Goal: Task Accomplishment & Management: Complete application form

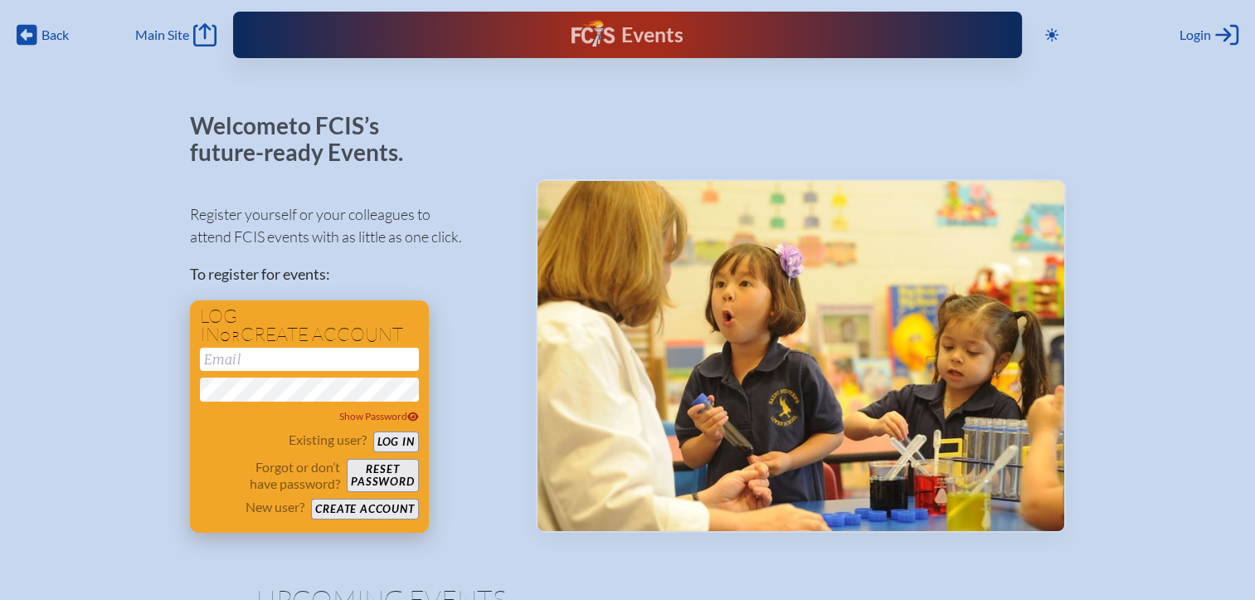
type input "[EMAIL_ADDRESS][DOMAIN_NAME]"
click at [394, 446] on button "Log in" at bounding box center [396, 441] width 46 height 21
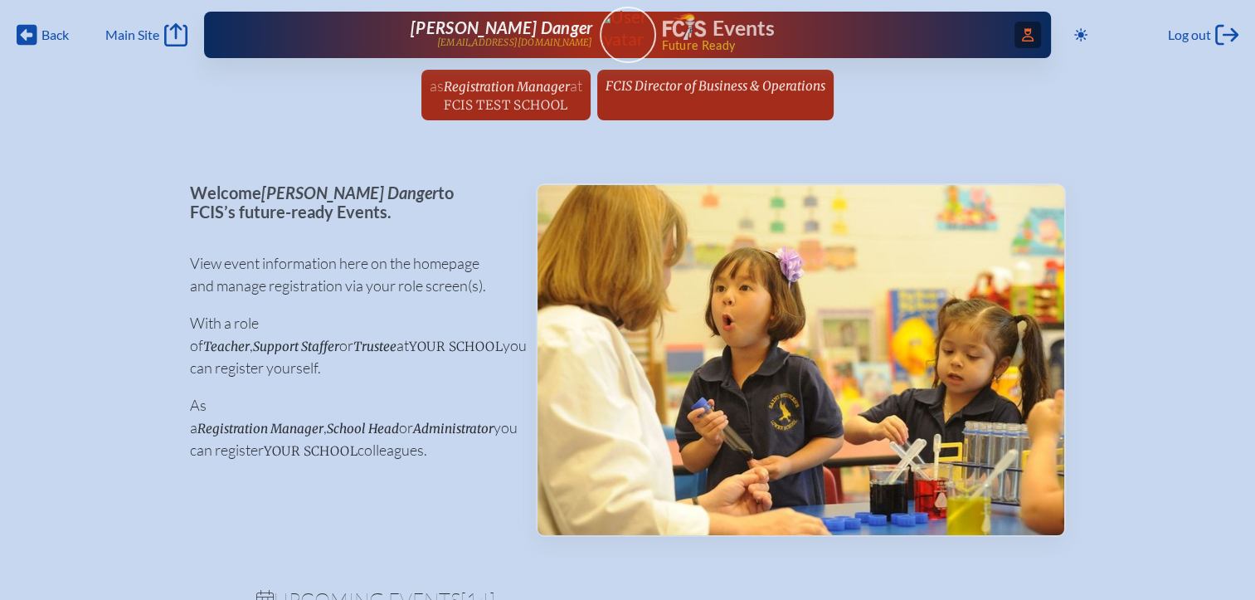
click at [1028, 37] on span "Access Users..." at bounding box center [1028, 35] width 27 height 27
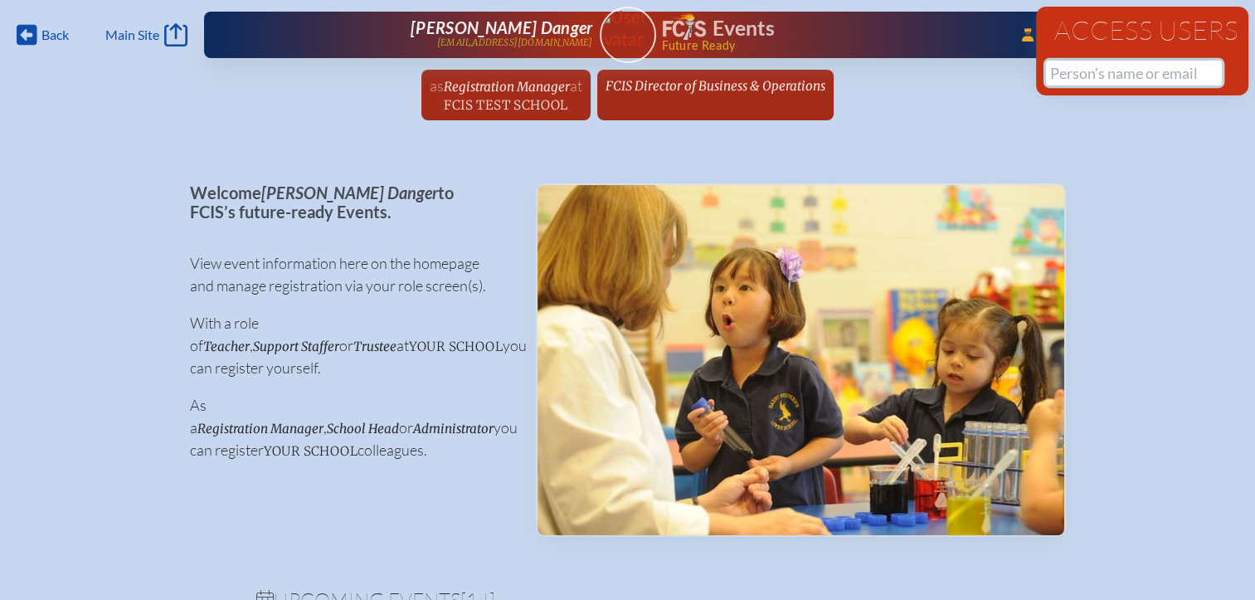
click at [1102, 79] on input "text" at bounding box center [1134, 73] width 176 height 25
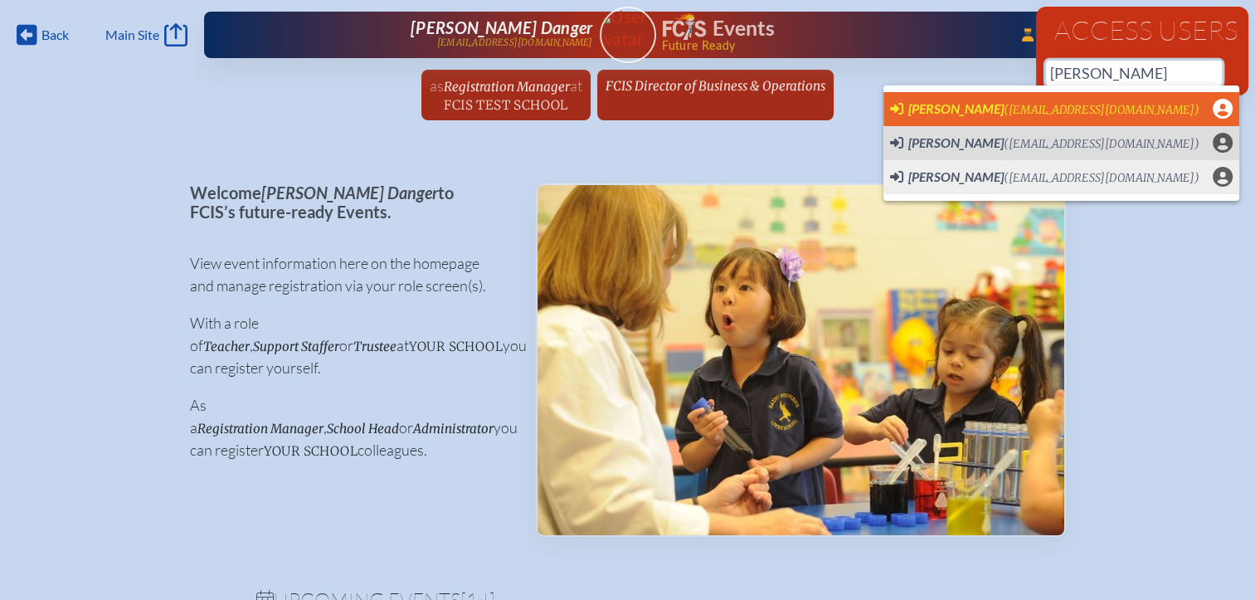
scroll to position [0, 12]
click at [1004, 103] on span "(srudnick@cushmanschool.org)" at bounding box center [1102, 110] width 196 height 14
type input "srudnick@cushmanschool.org"
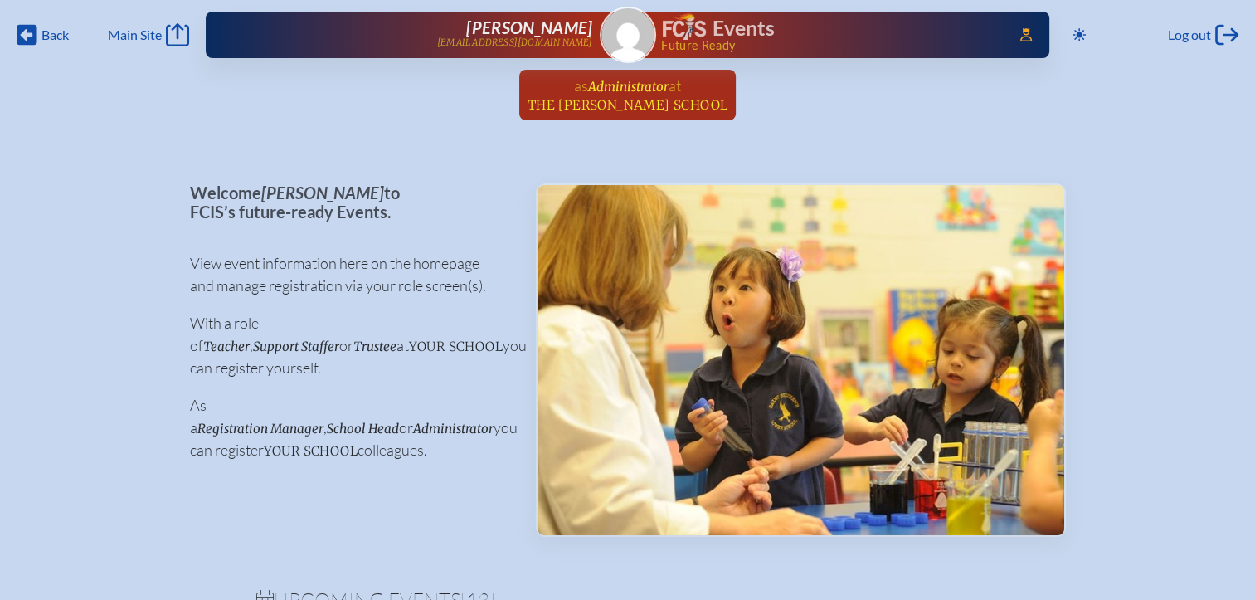
click at [647, 106] on span "The Cushman School" at bounding box center [628, 105] width 201 height 16
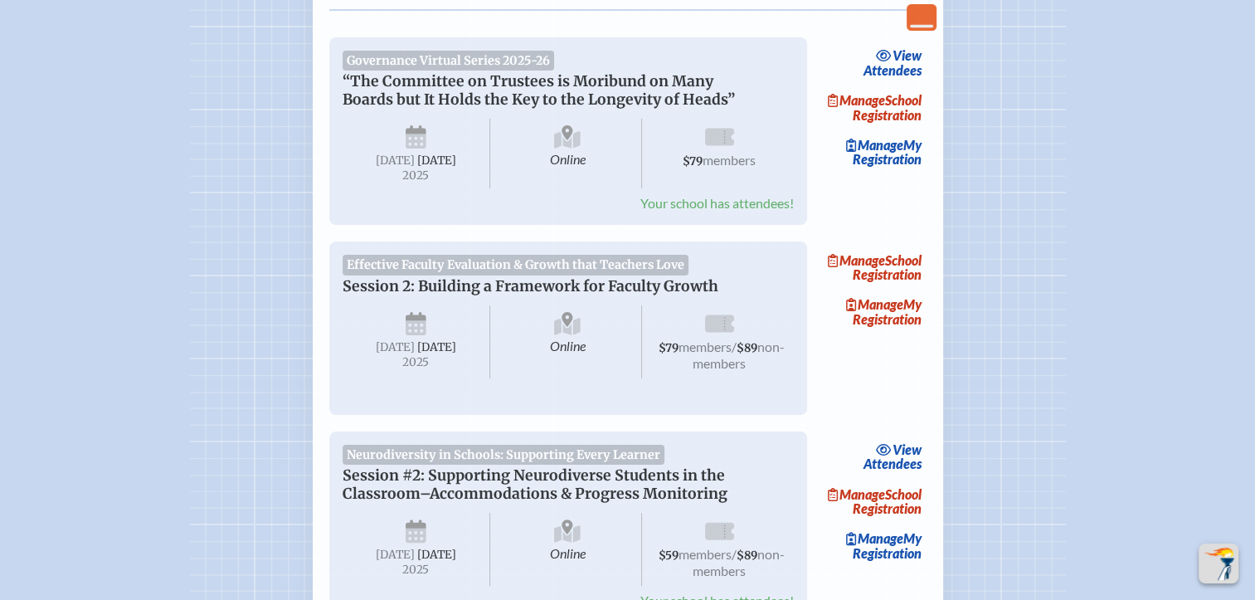
scroll to position [83, 0]
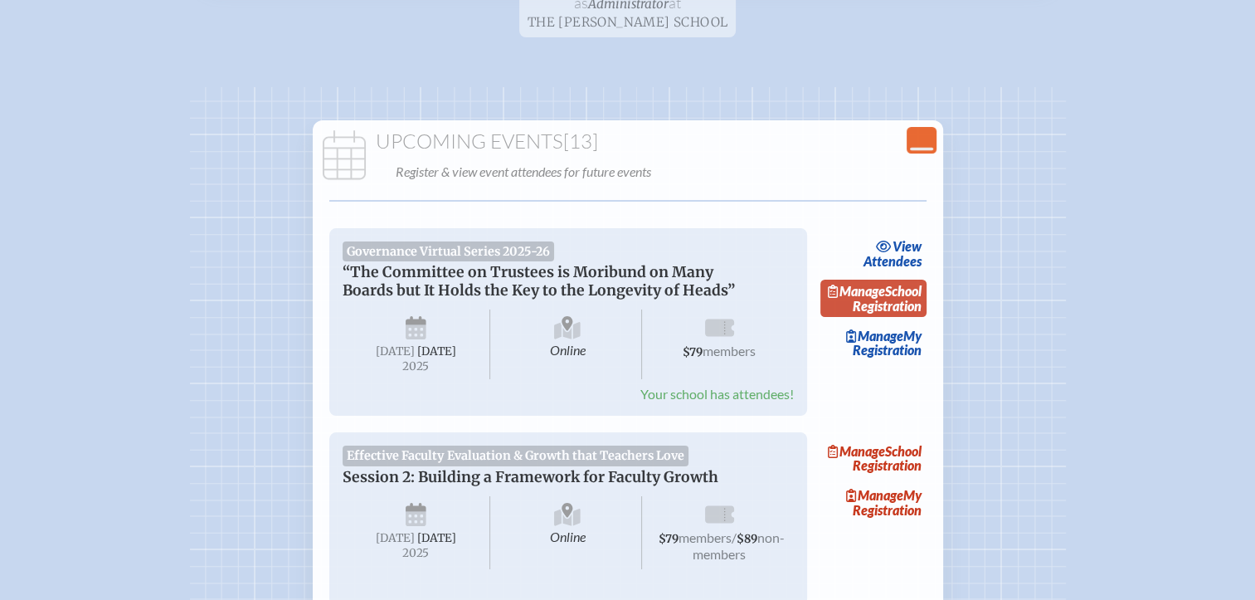
click at [890, 297] on link "Manage School Registration" at bounding box center [874, 299] width 106 height 38
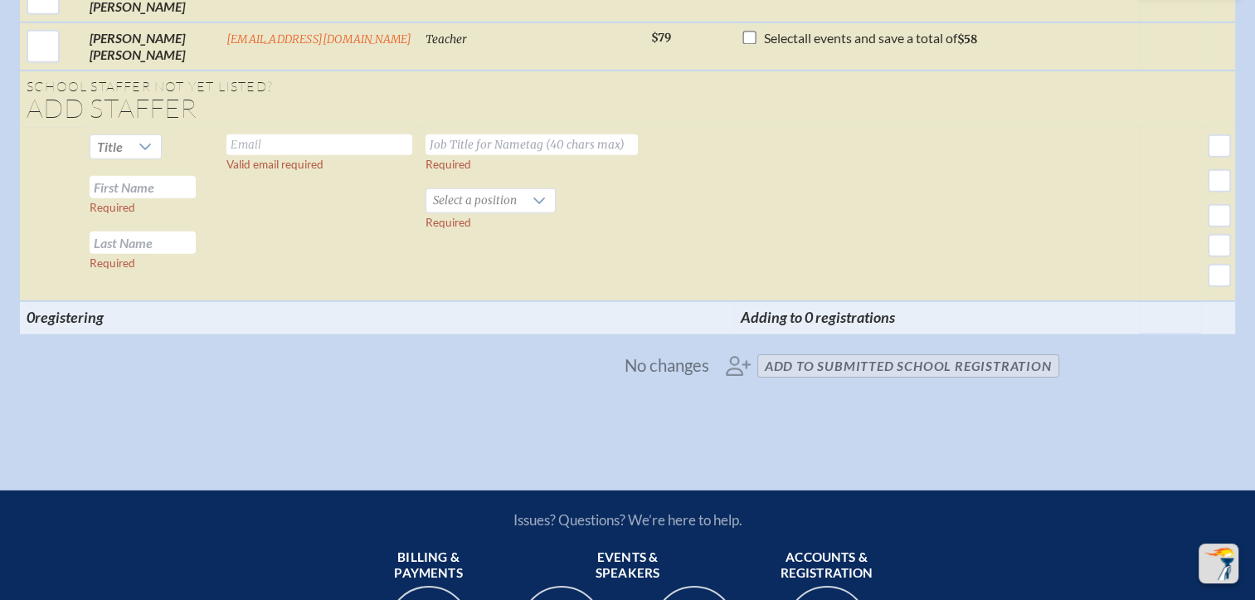
scroll to position [5144, 0]
click at [261, 155] on input "text" at bounding box center [320, 144] width 186 height 21
click at [433, 155] on input "text" at bounding box center [532, 144] width 212 height 21
click at [305, 155] on input "text" at bounding box center [320, 144] width 186 height 21
paste input "[EMAIL_ADDRESS][DOMAIN_NAME]"
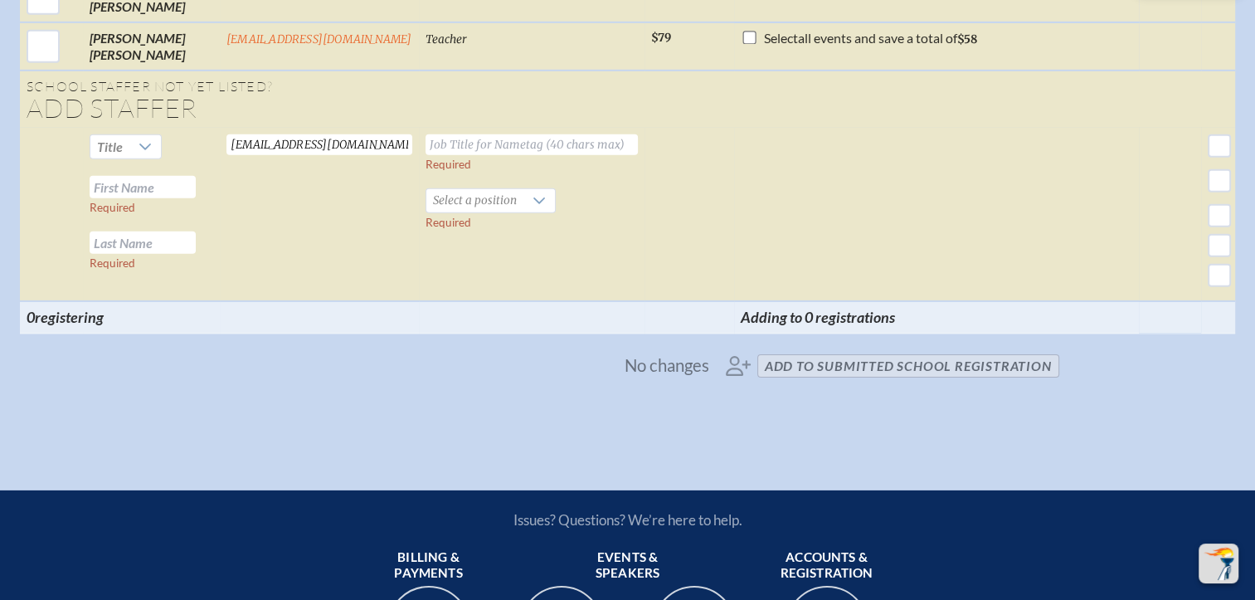
type input "[EMAIL_ADDRESS][DOMAIN_NAME]"
click at [444, 155] on input "text" at bounding box center [532, 144] width 212 height 21
type input "Head of School"
click at [186, 198] on input "text" at bounding box center [143, 187] width 106 height 22
type input "Arvi"
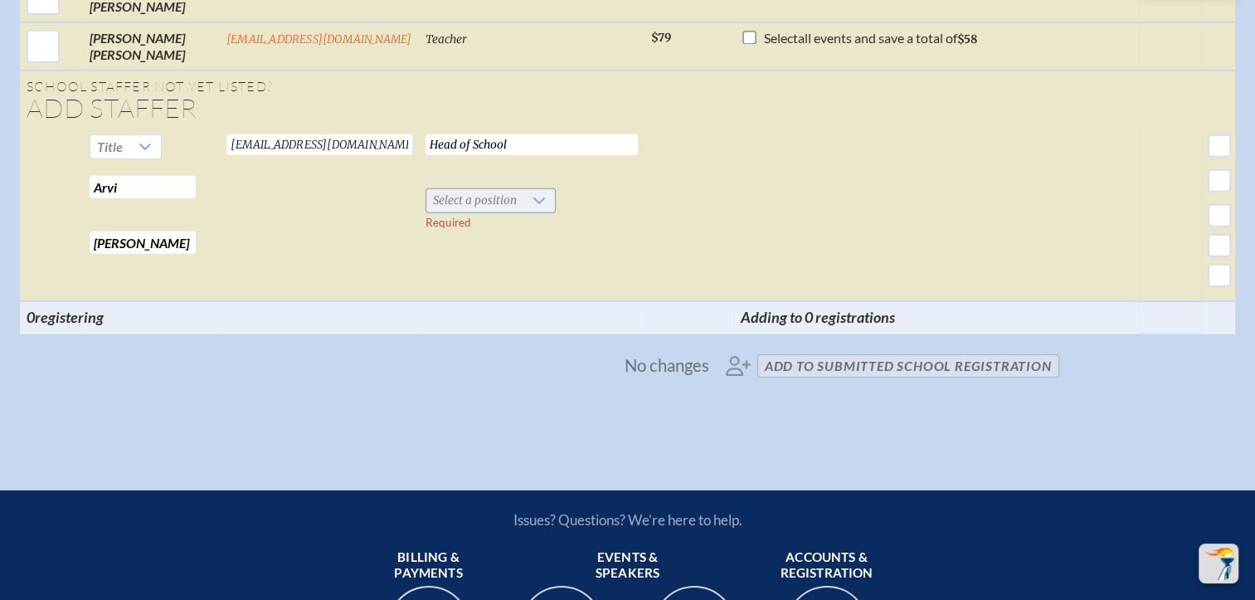
click at [426, 212] on span "Select a position" at bounding box center [474, 200] width 97 height 23
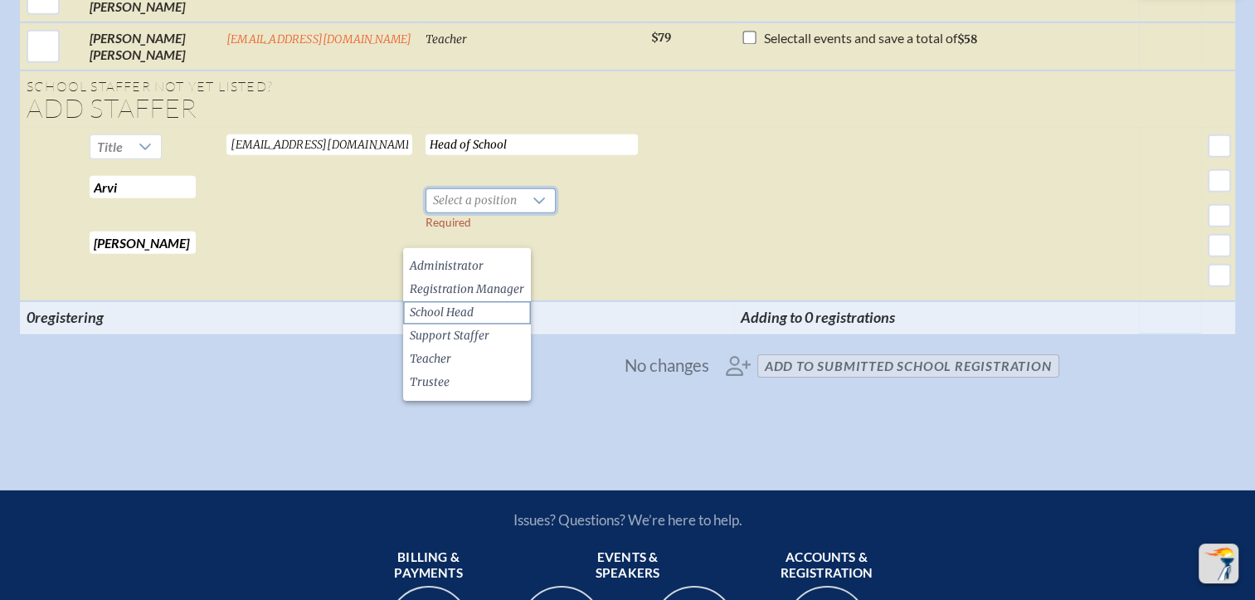
click at [476, 309] on li "School Head" at bounding box center [467, 312] width 128 height 23
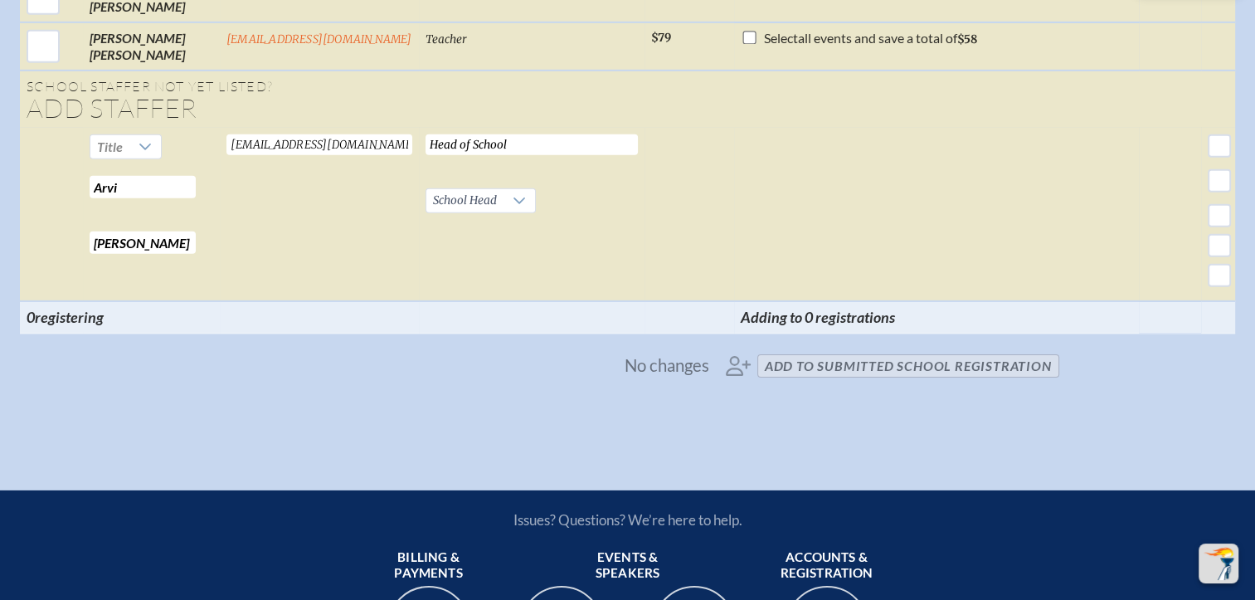
drag, startPoint x: 255, startPoint y: 178, endPoint x: 214, endPoint y: 179, distance: 40.7
click at [227, 155] on input "[EMAIL_ADDRESS][DOMAIN_NAME]" at bounding box center [320, 144] width 186 height 21
drag, startPoint x: 143, startPoint y: 273, endPoint x: 99, endPoint y: 274, distance: 44.0
click at [99, 254] on input "[PERSON_NAME]" at bounding box center [143, 242] width 106 height 22
paste input "b"
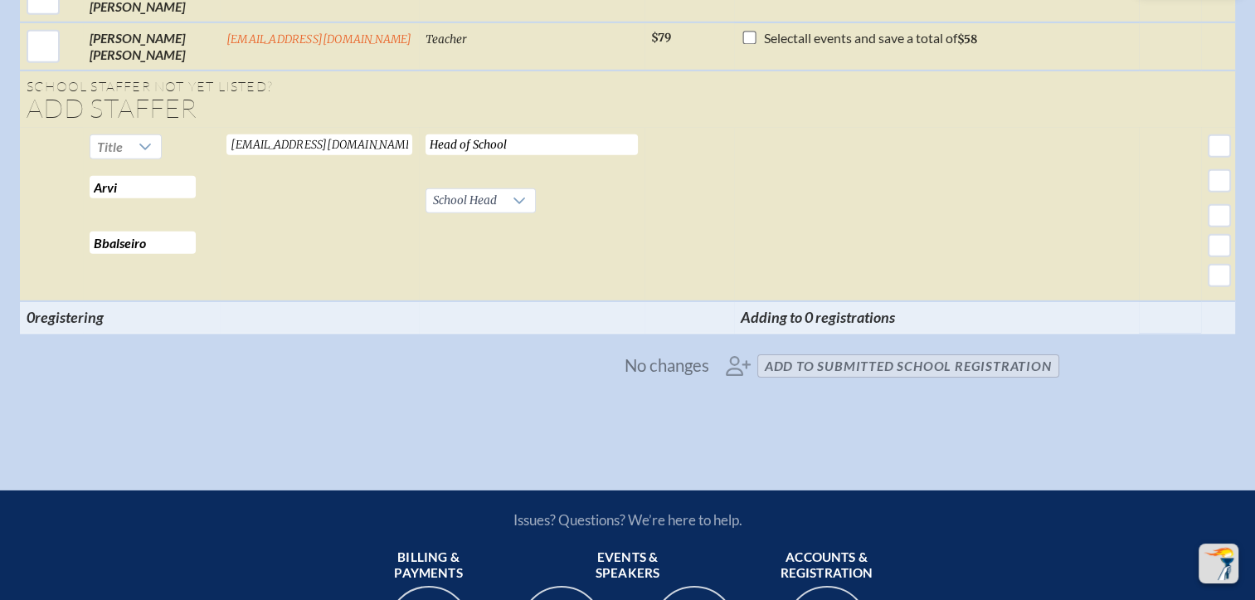
drag, startPoint x: 100, startPoint y: 273, endPoint x: 81, endPoint y: 278, distance: 19.7
click at [83, 278] on td "Title Arvi Required Bbalseiro Required" at bounding box center [151, 214] width 137 height 173
type input "[PERSON_NAME]"
click at [309, 280] on td "abalseiro@cushmanschool.org Valid email required" at bounding box center [319, 214] width 199 height 173
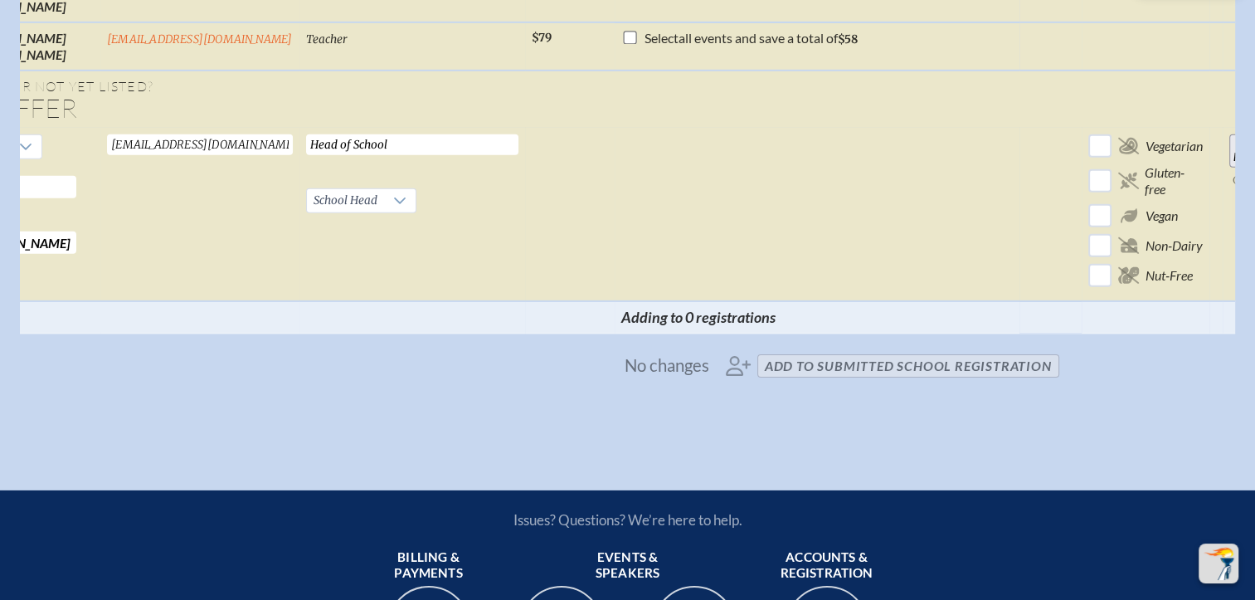
click at [1230, 168] on input "Add Person" at bounding box center [1256, 150] width 53 height 33
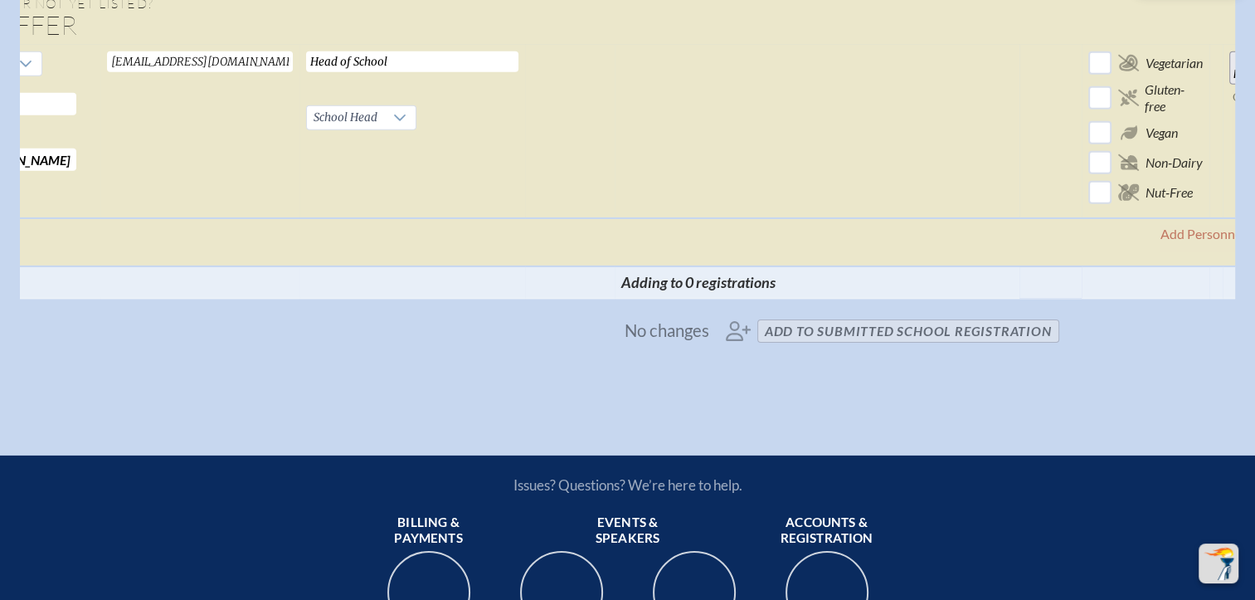
scroll to position [0, 0]
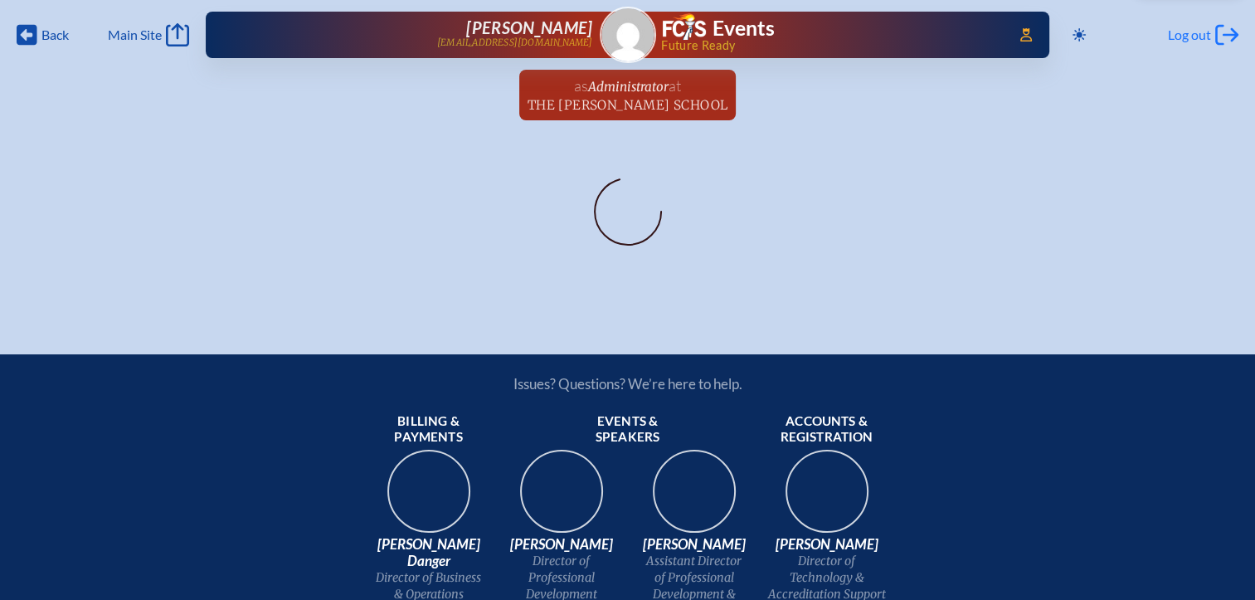
click at [1188, 43] on div "Log out Log out" at bounding box center [1203, 34] width 71 height 23
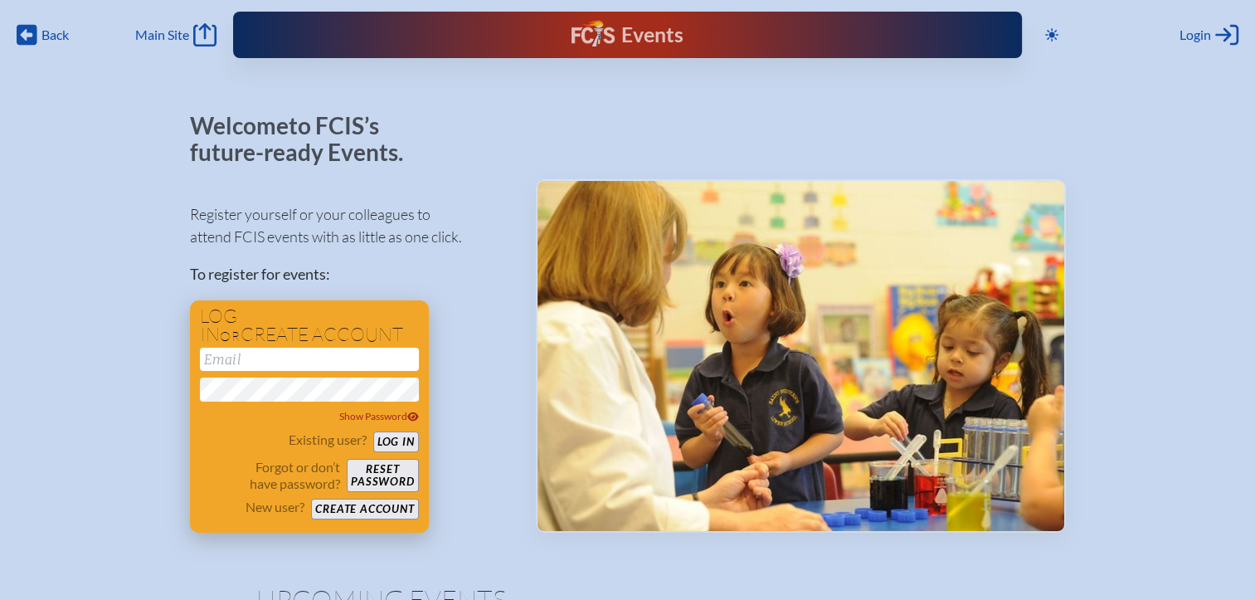
type input "[EMAIL_ADDRESS][DOMAIN_NAME]"
click at [397, 446] on button "Log in" at bounding box center [396, 441] width 46 height 21
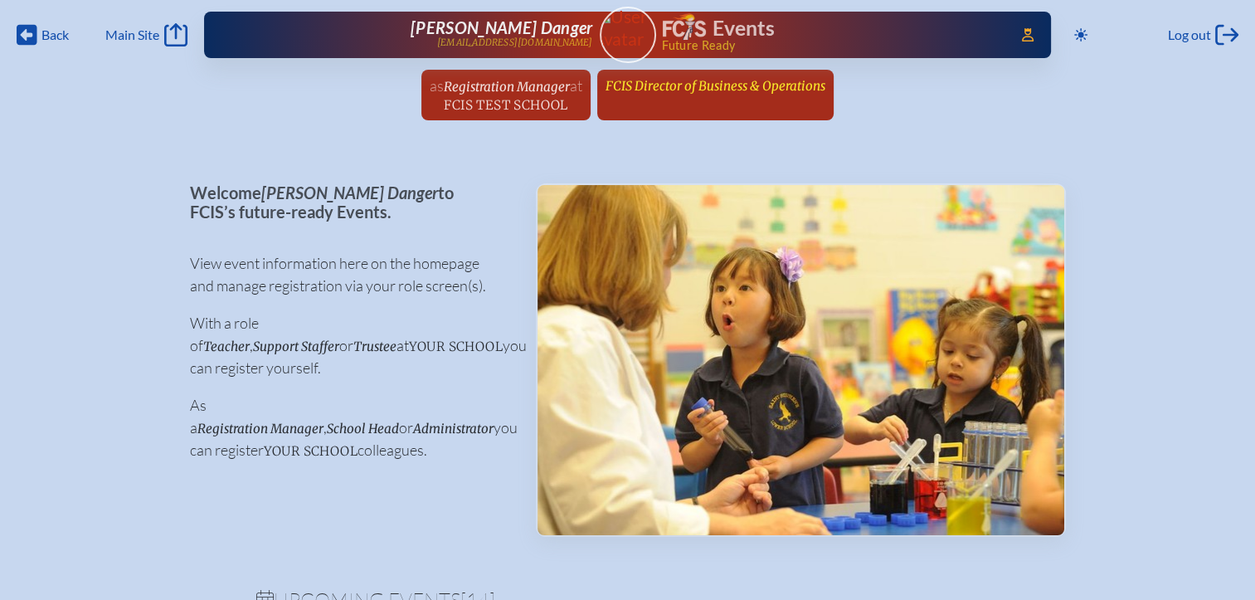
click at [796, 81] on span "FCIS Director of Business & Operations" at bounding box center [716, 86] width 220 height 16
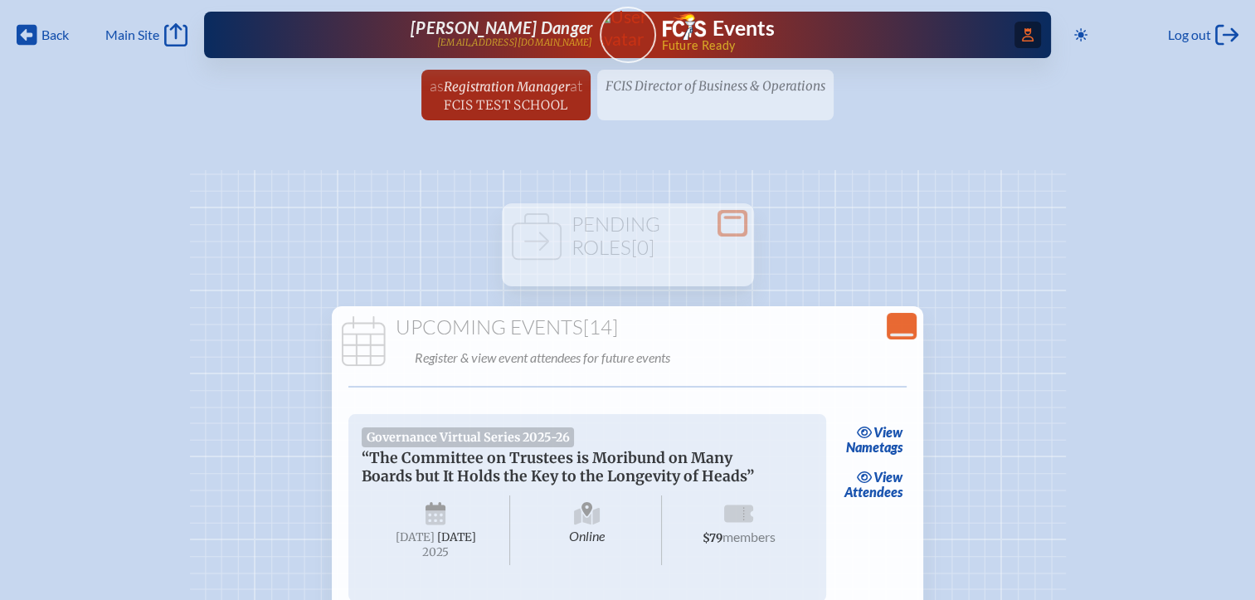
click at [1025, 39] on icon at bounding box center [1028, 34] width 12 height 13
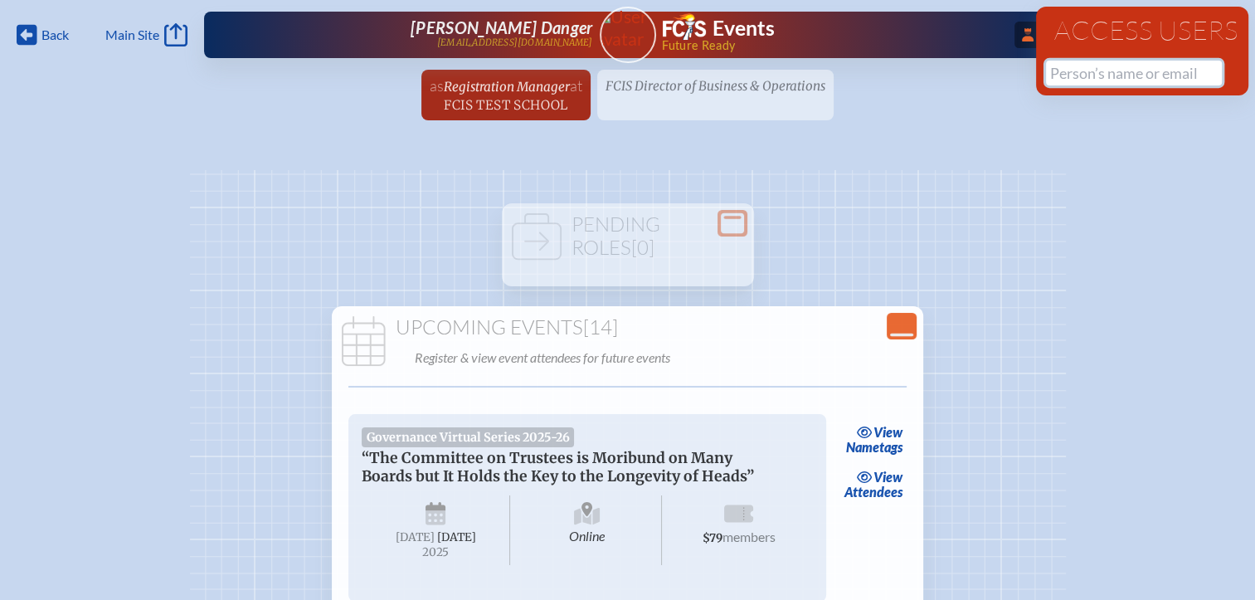
click at [1085, 73] on input "text" at bounding box center [1134, 73] width 176 height 25
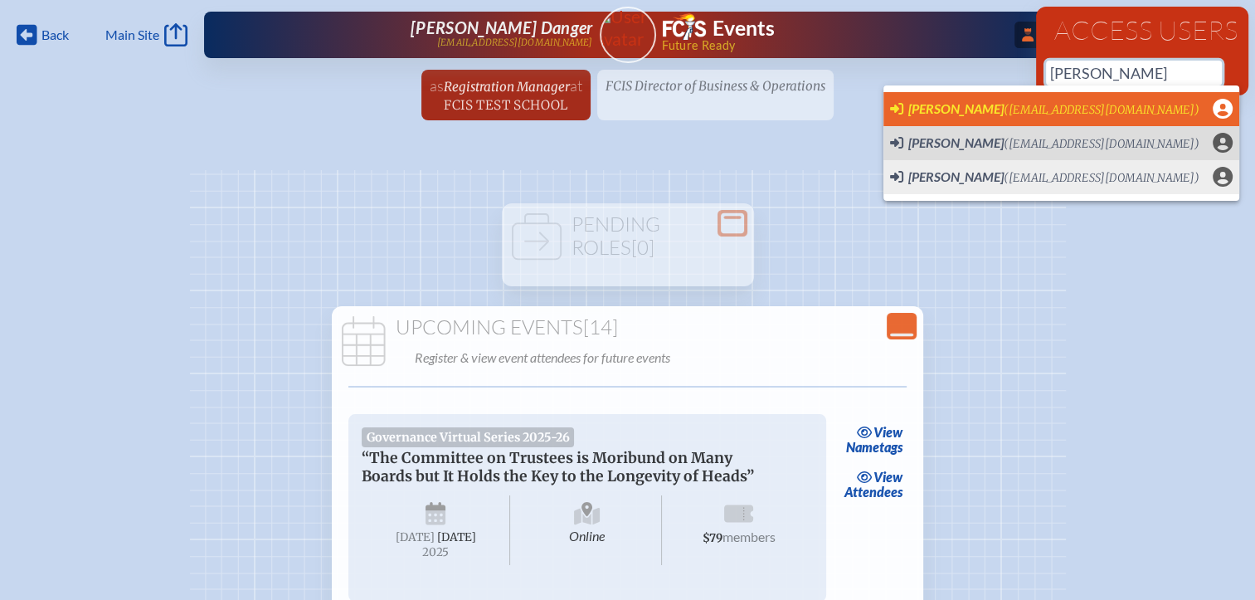
scroll to position [0, 12]
click at [962, 113] on span "sheryl rudnick" at bounding box center [956, 108] width 95 height 16
type input "srudnick@cushmanschool.org"
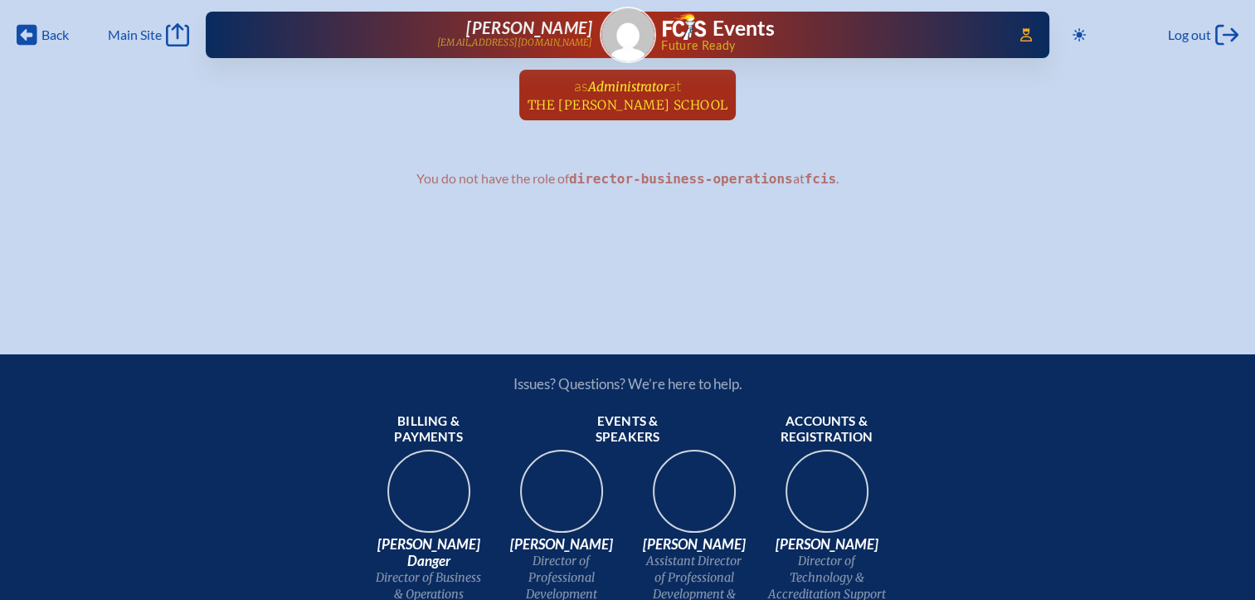
click at [664, 105] on span "The [PERSON_NAME] School" at bounding box center [628, 105] width 201 height 16
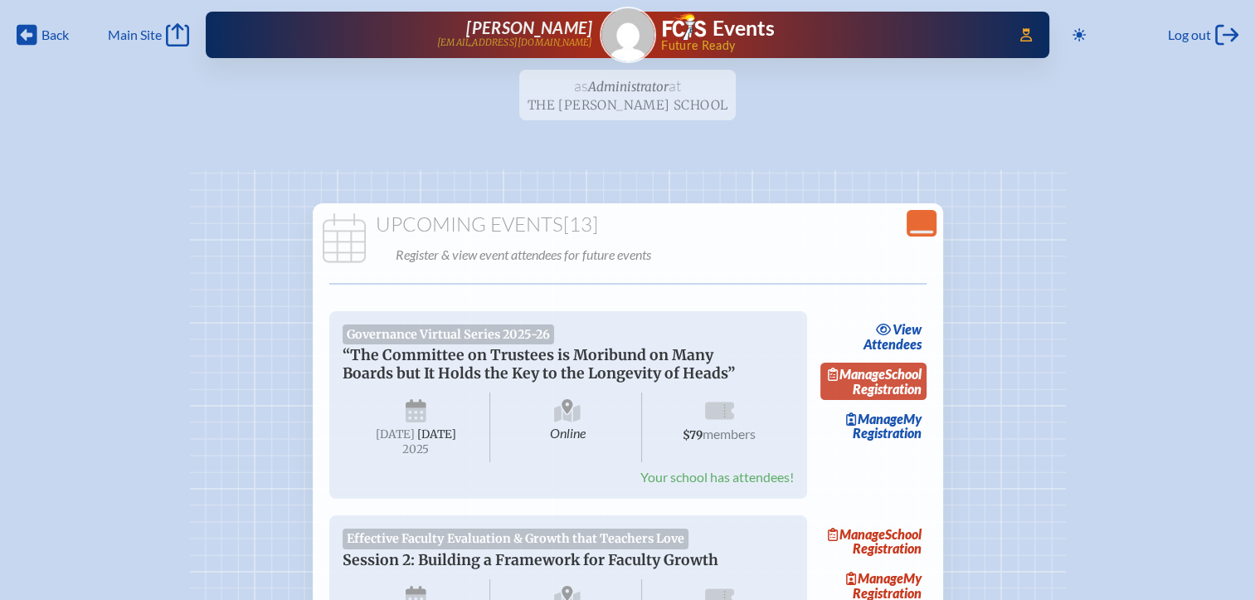
click at [886, 387] on link "Manage School Registration" at bounding box center [874, 382] width 106 height 38
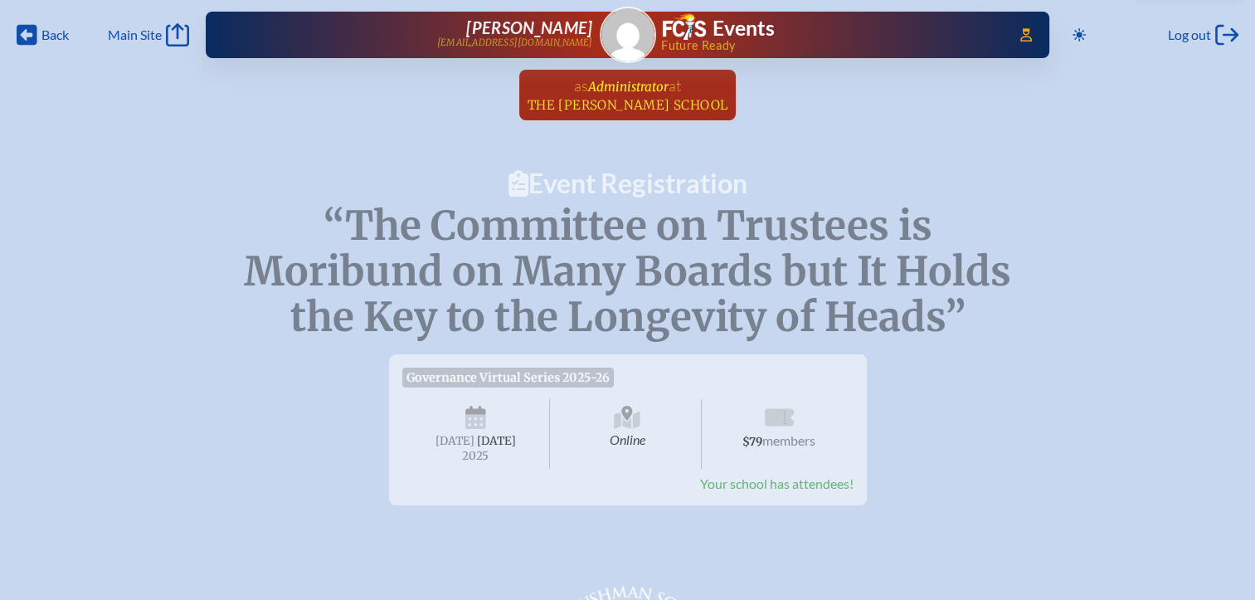
click at [661, 109] on span "The Cushman School" at bounding box center [628, 105] width 201 height 16
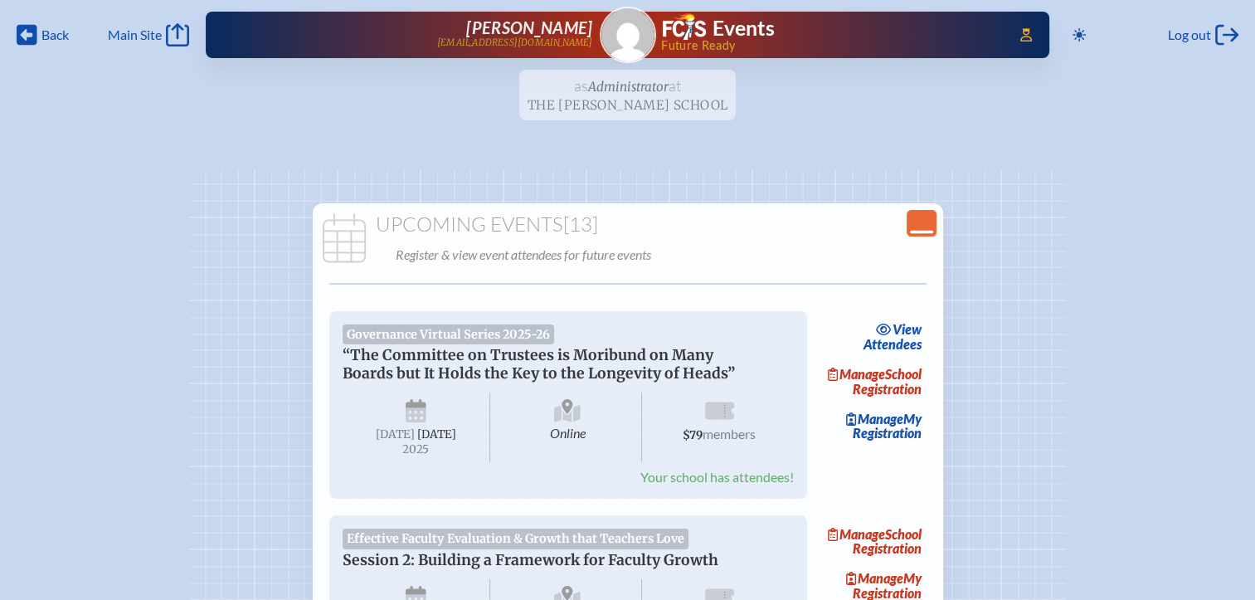
click at [918, 224] on icon "Close Console" at bounding box center [921, 223] width 23 height 23
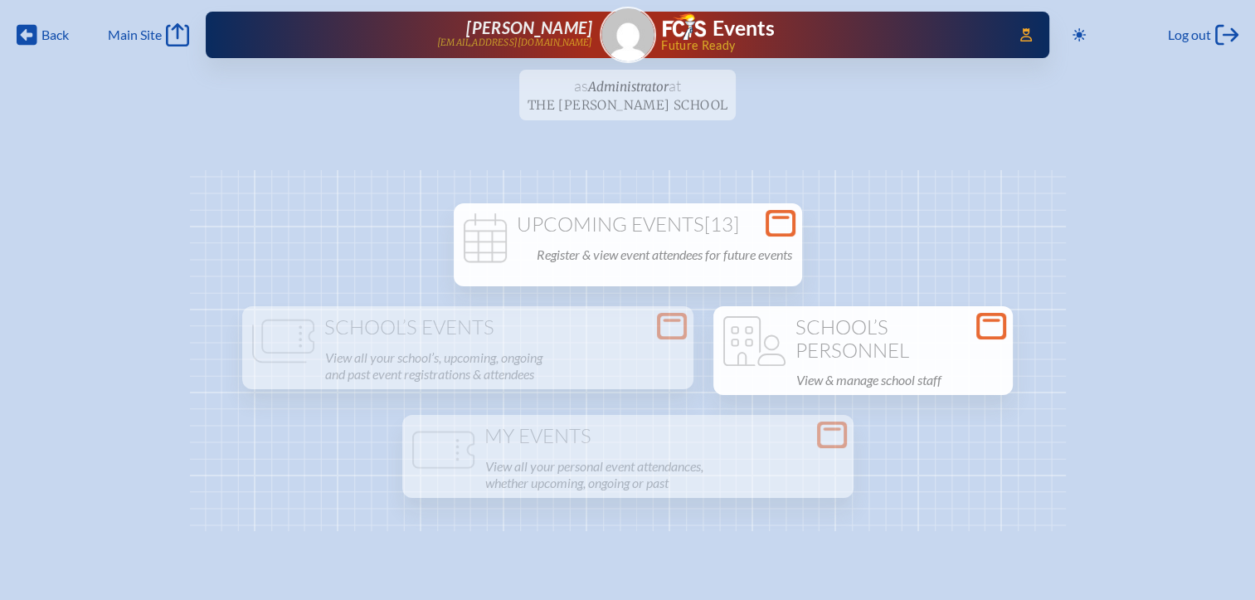
click at [995, 322] on icon at bounding box center [991, 326] width 23 height 21
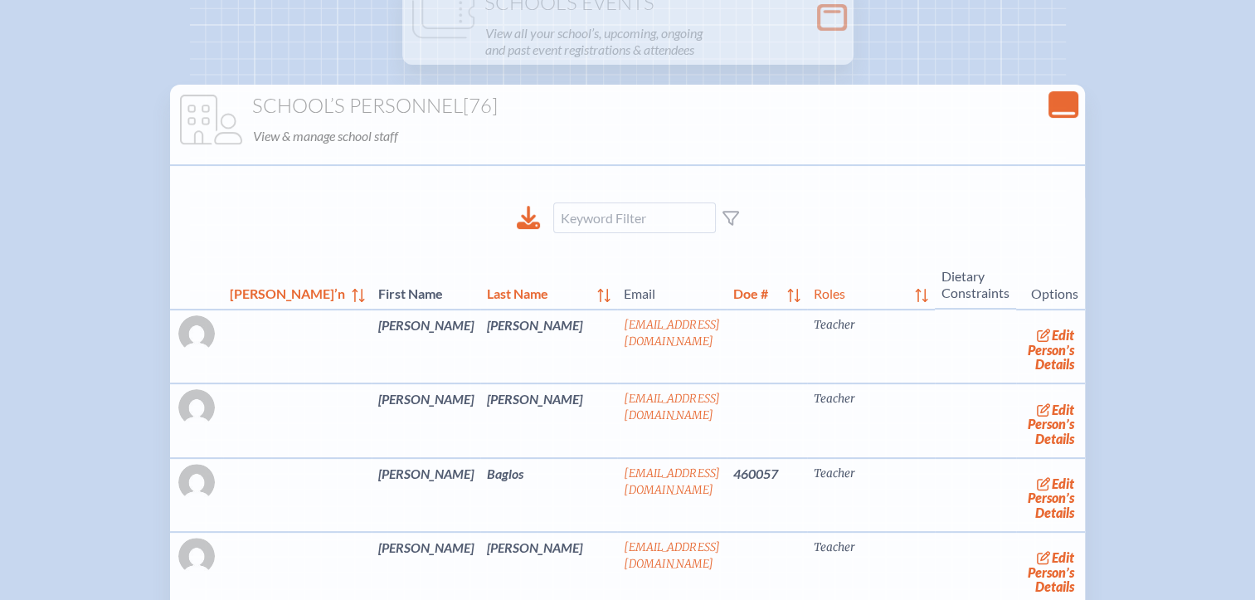
scroll to position [332, 0]
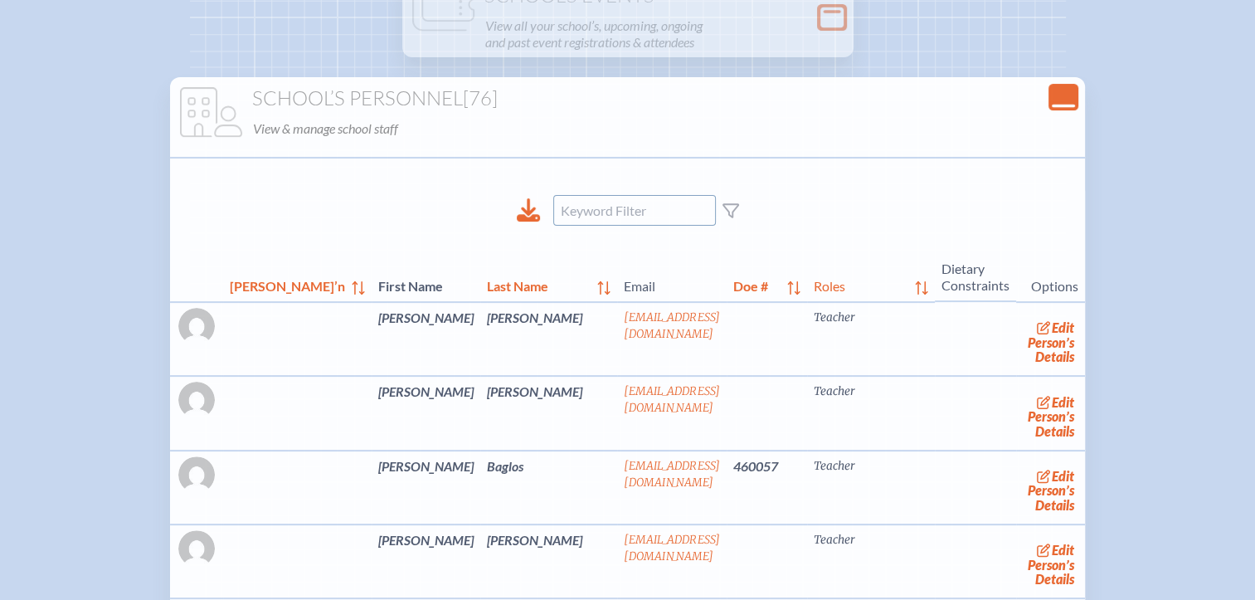
click at [624, 204] on input at bounding box center [634, 210] width 163 height 31
type input "arvi"
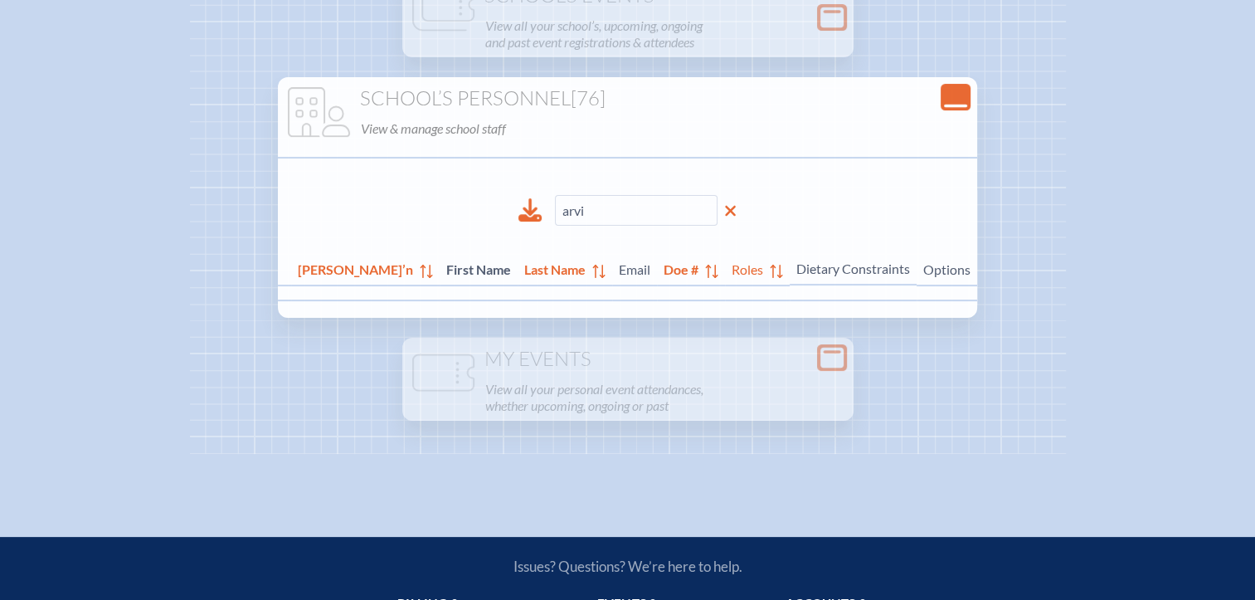
click at [728, 212] on icon at bounding box center [730, 210] width 12 height 17
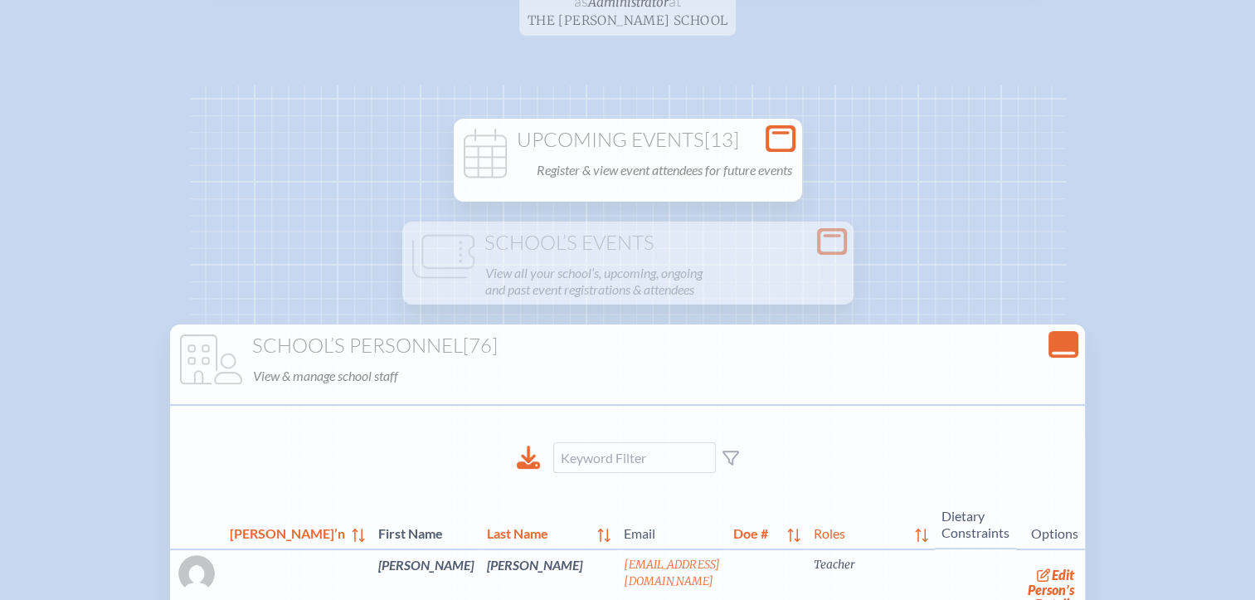
scroll to position [0, 0]
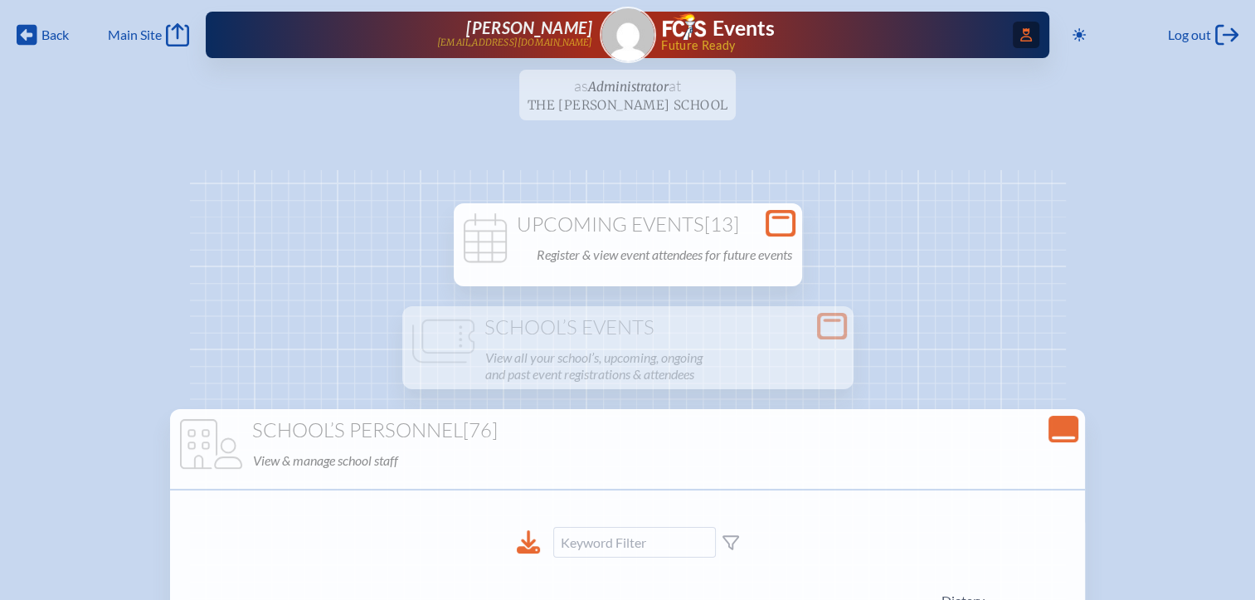
click at [1021, 38] on icon "Access Users..." at bounding box center [1027, 34] width 12 height 13
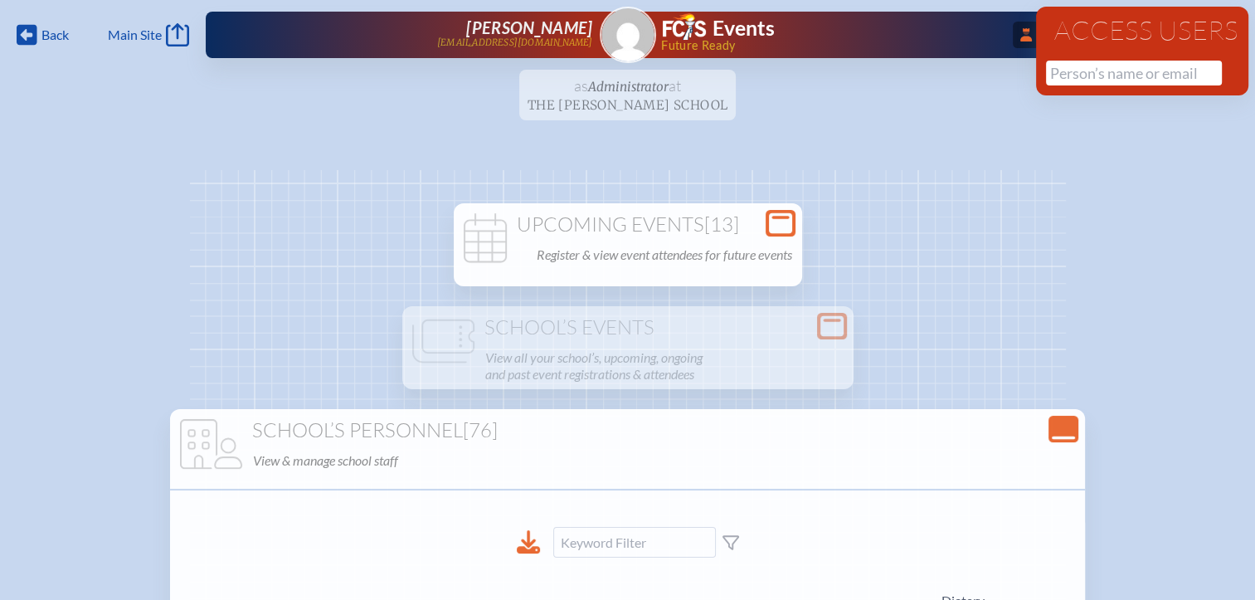
click at [996, 76] on ul "as Administrator at The Cushman School since June 4th, 2012" at bounding box center [627, 100] width 1255 height 61
click at [1198, 122] on ul "as Administrator at The Cushman School since June 4th, 2012" at bounding box center [627, 100] width 1255 height 61
click at [1025, 40] on icon at bounding box center [1027, 34] width 12 height 13
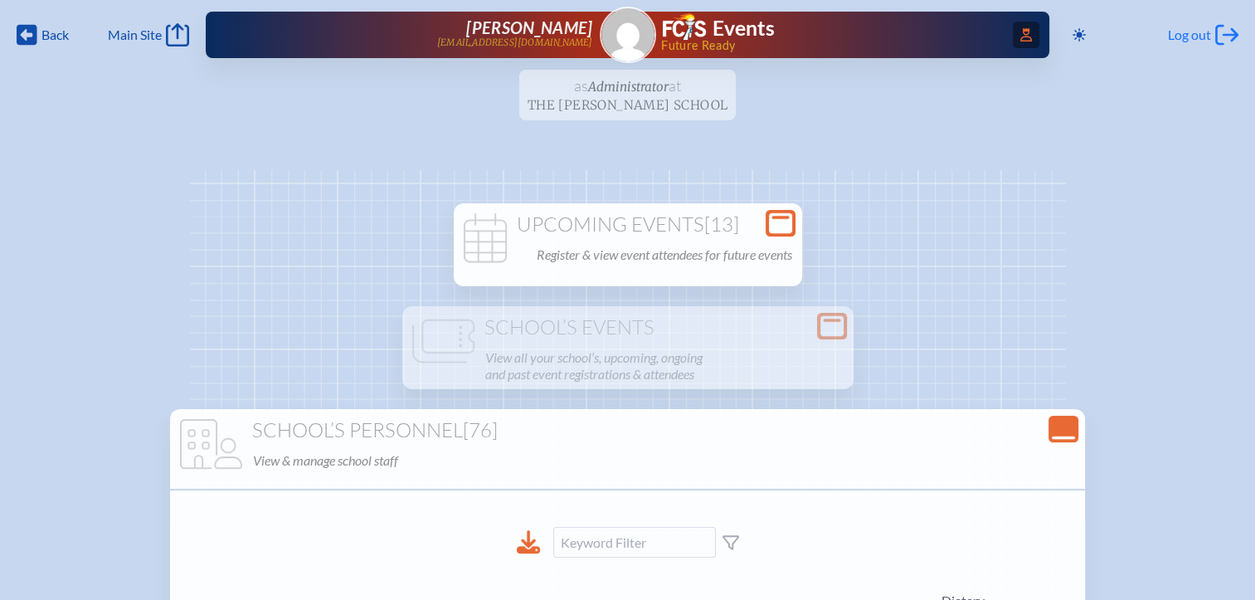
click at [1201, 32] on span "Log out" at bounding box center [1189, 35] width 43 height 17
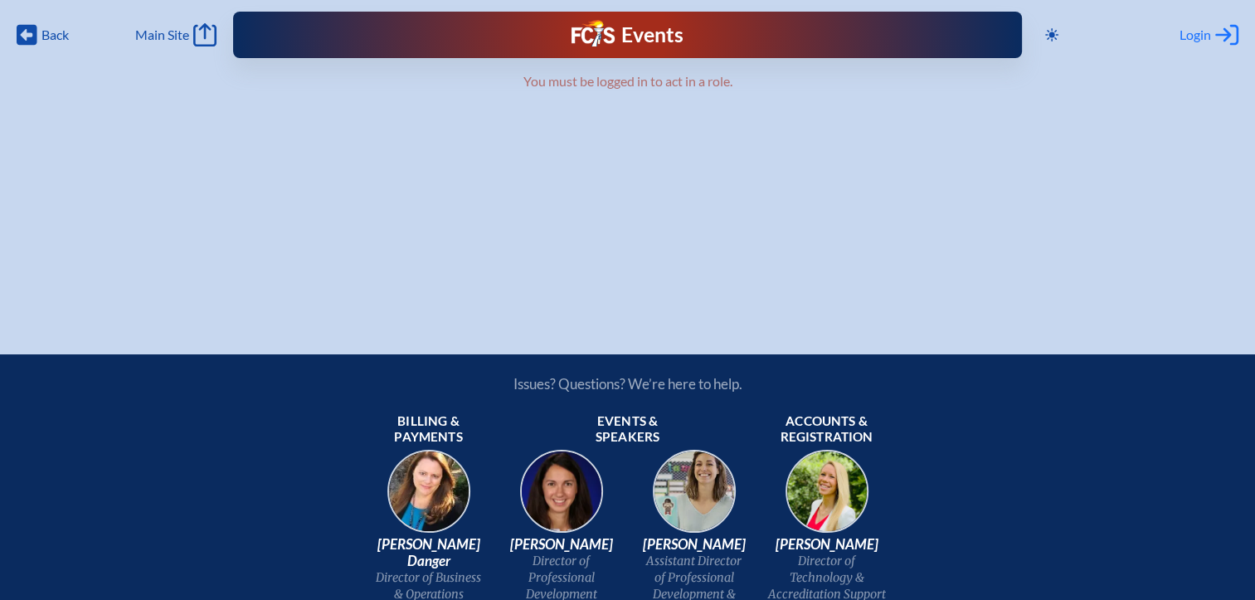
click at [1200, 41] on span "Login" at bounding box center [1196, 35] width 32 height 17
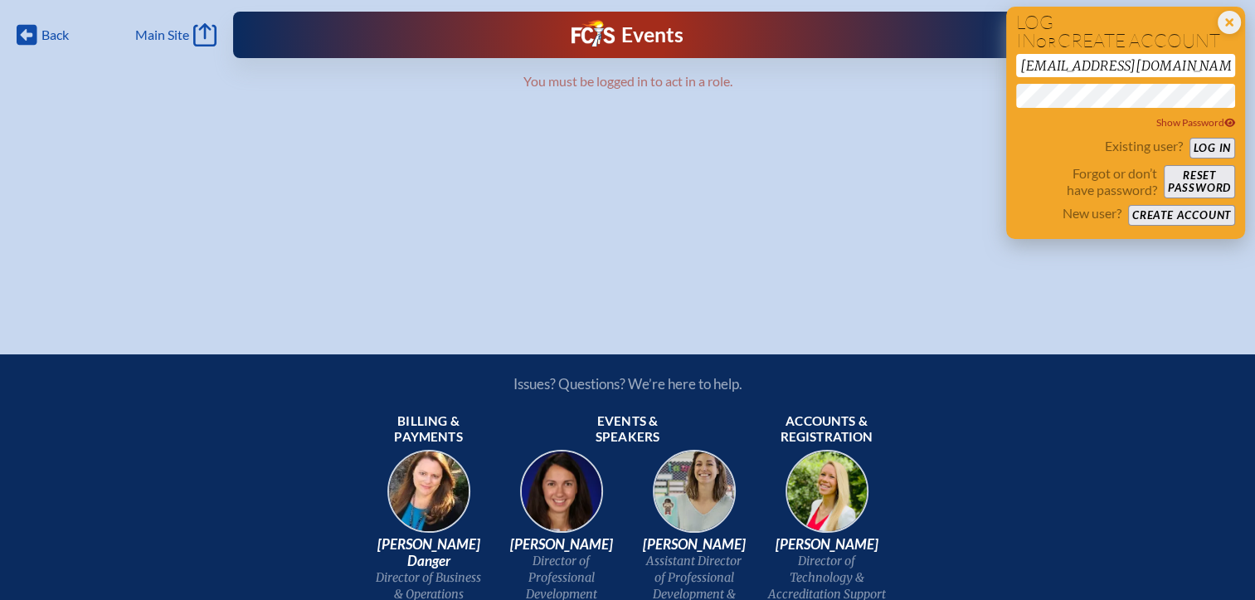
click at [1162, 216] on button "Create account" at bounding box center [1181, 215] width 107 height 21
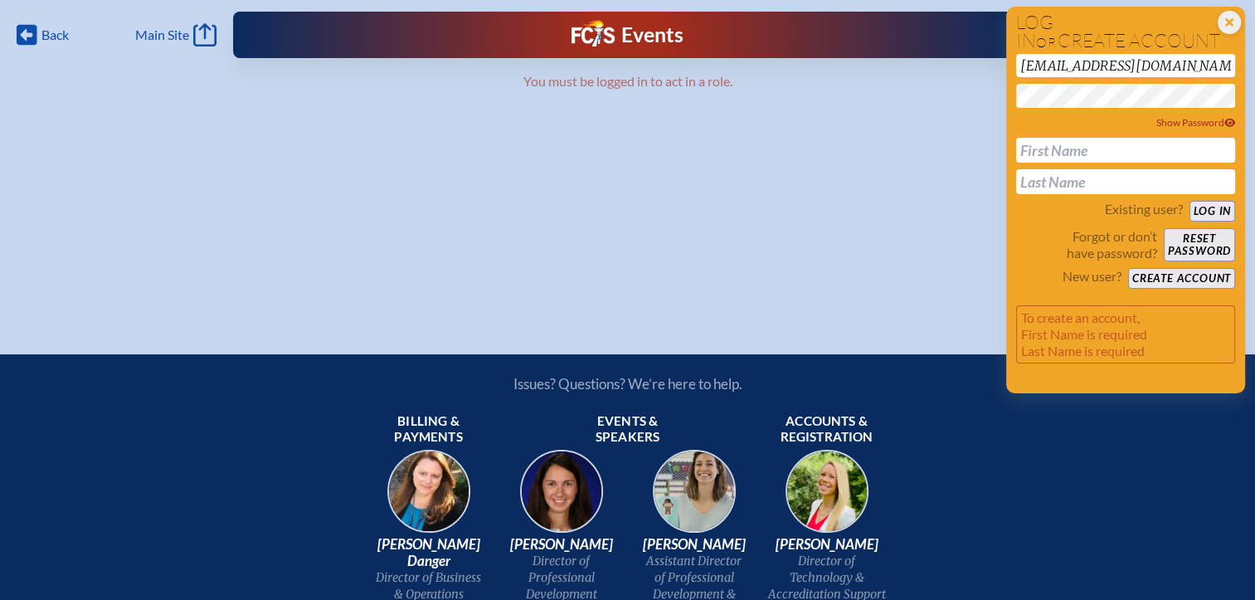
drag, startPoint x: 1145, startPoint y: 61, endPoint x: 989, endPoint y: 61, distance: 156.0
click at [989, 61] on div "Back Back Main Site Main Site Toggle to Dark Mode Close Login Area Log in or cr…" at bounding box center [627, 150] width 1255 height 301
paste input "[PERSON_NAME]"
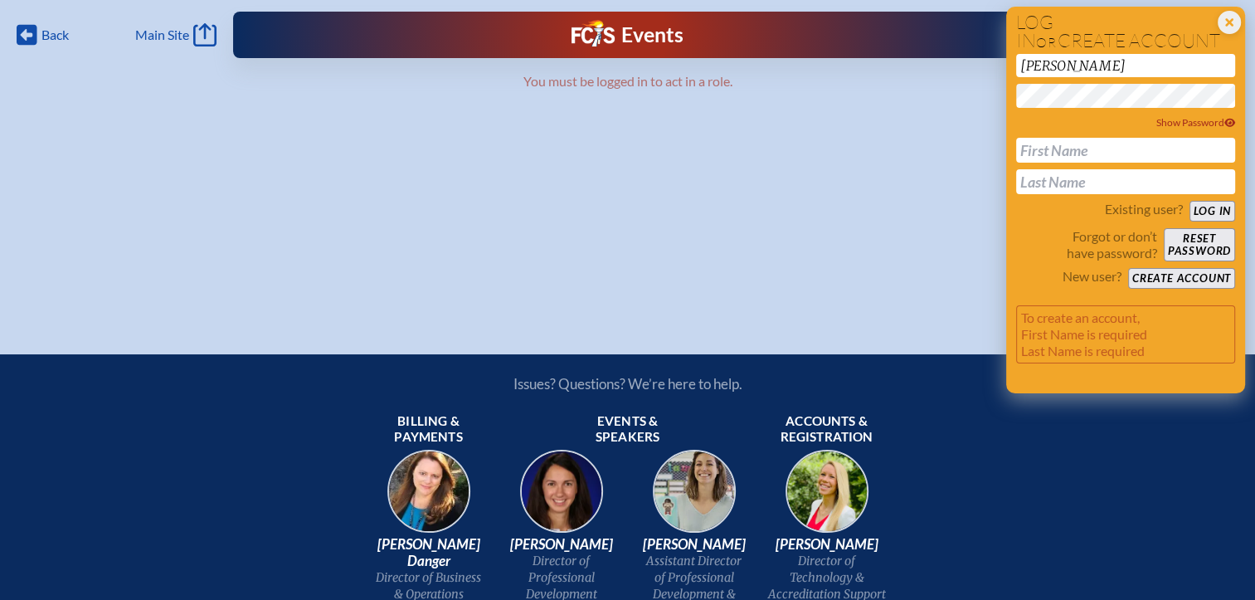
type input "[PERSON_NAME]"
click at [1045, 181] on input "text" at bounding box center [1125, 181] width 219 height 25
paste input "[PERSON_NAME]"
type input "[PERSON_NAME]"
click at [1033, 156] on input "text" at bounding box center [1125, 150] width 219 height 25
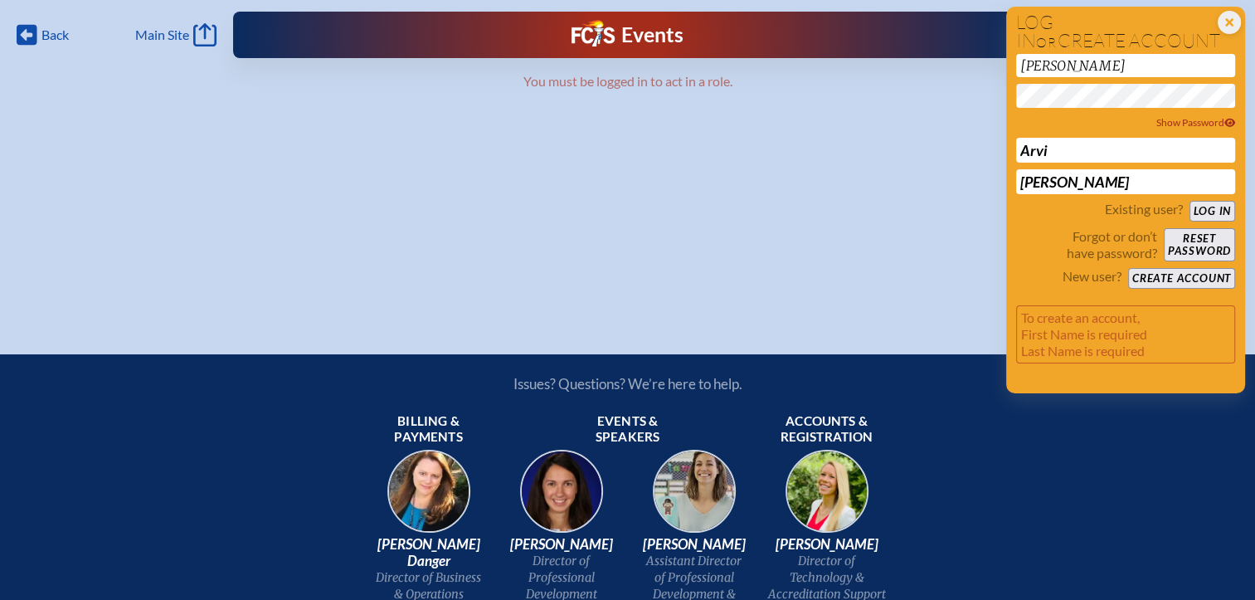
type input "Arvi"
drag, startPoint x: 1124, startPoint y: 71, endPoint x: 996, endPoint y: 66, distance: 127.9
click at [996, 66] on div "Back Back Main Site Main Site Toggle to Dark Mode Close Login Area Log in or cr…" at bounding box center [627, 150] width 1255 height 301
paste input "[EMAIL_ADDRESS][DOMAIN_NAME]"
type input "[EMAIL_ADDRESS][DOMAIN_NAME]"
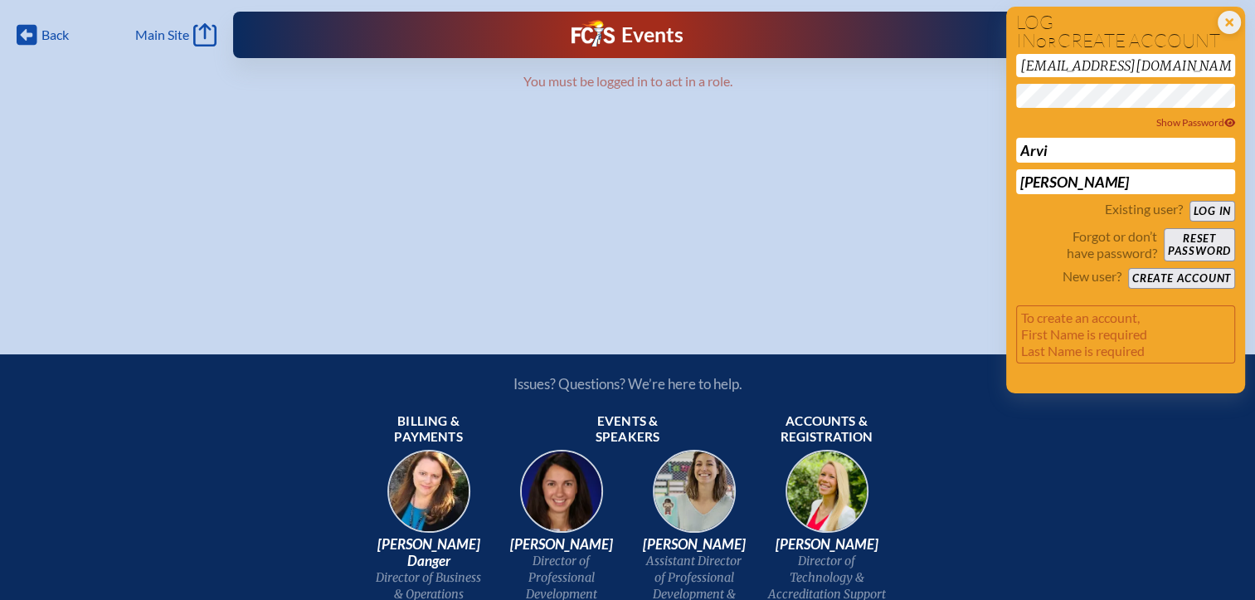
click at [909, 129] on div "Back Back Main Site Main Site Toggle to Dark Mode Close Login Area Log in or cr…" at bounding box center [627, 150] width 1255 height 301
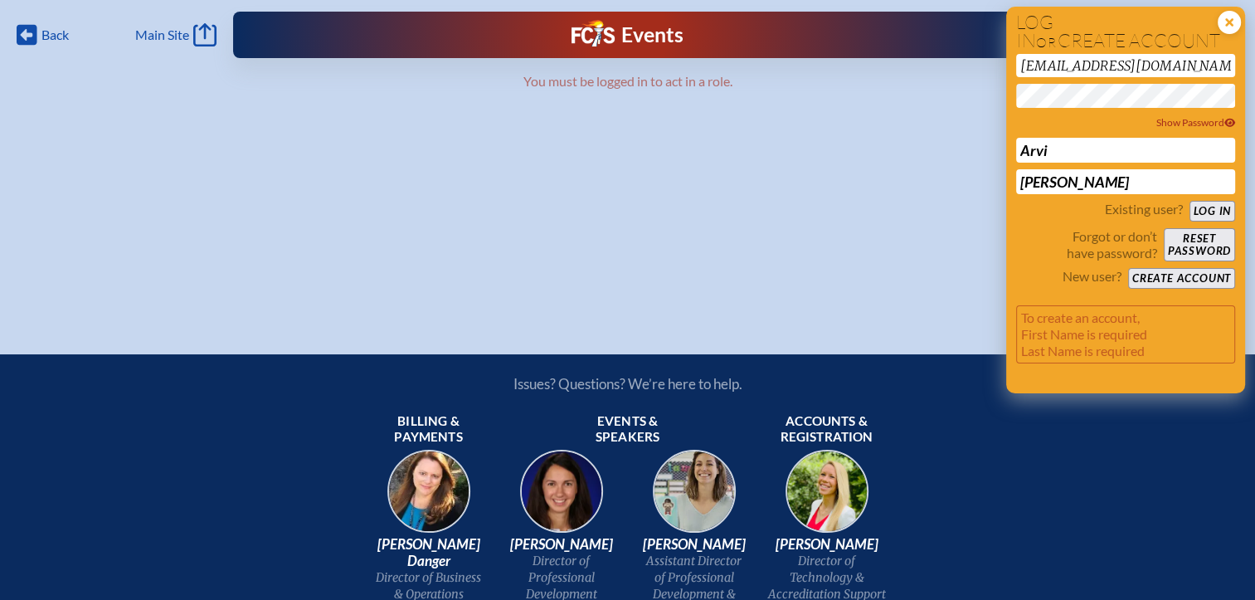
click at [1232, 20] on icon "Close Login Area" at bounding box center [1229, 22] width 23 height 23
